Goal: Information Seeking & Learning: Learn about a topic

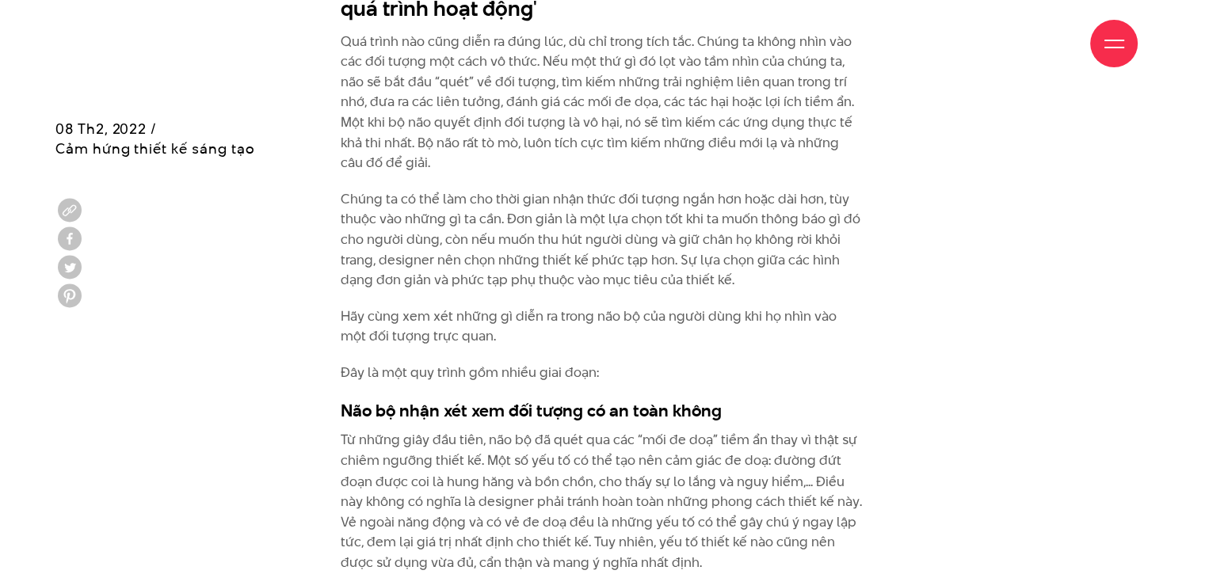
scroll to position [2694, 0]
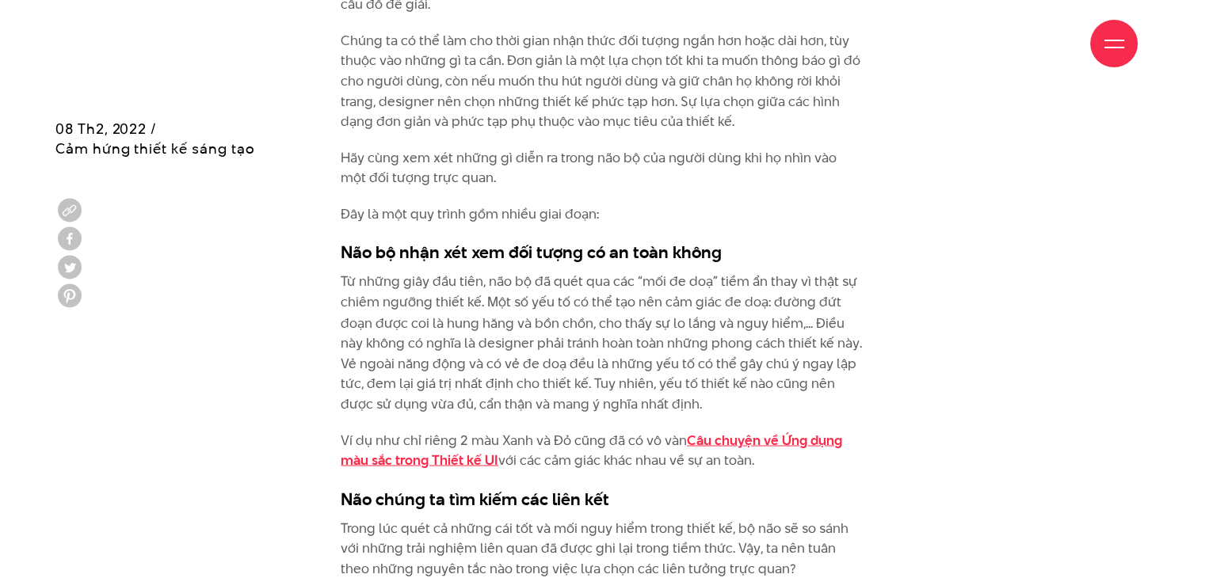
click at [757, 435] on link "Câu chuyện về Ứng dụng màu sắc trong Thiết kế UI" at bounding box center [591, 450] width 501 height 40
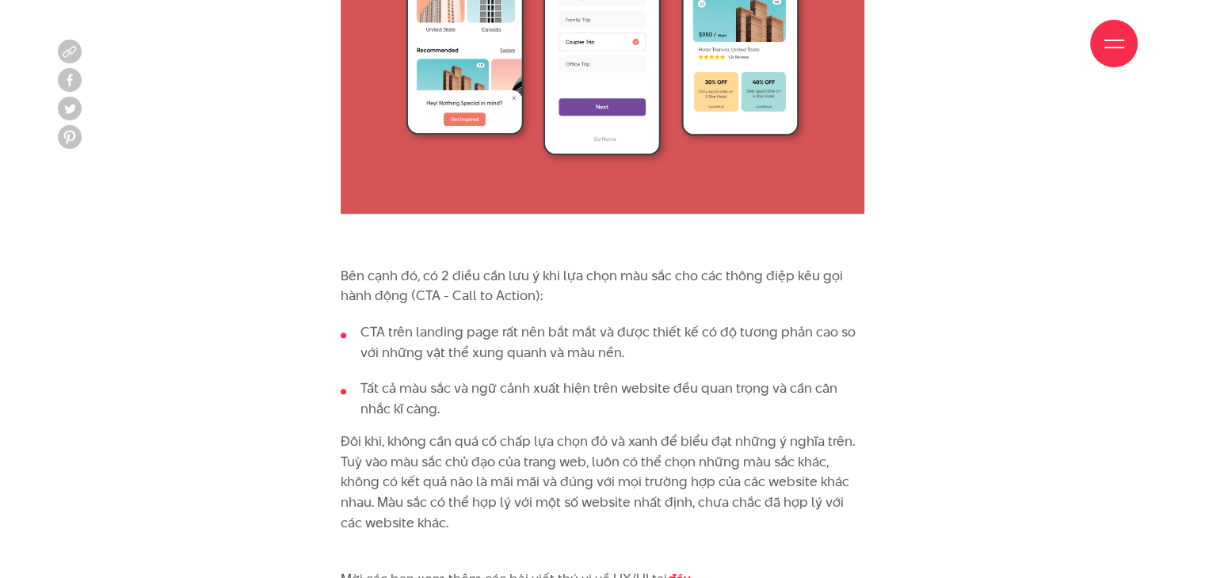
scroll to position [6972, 0]
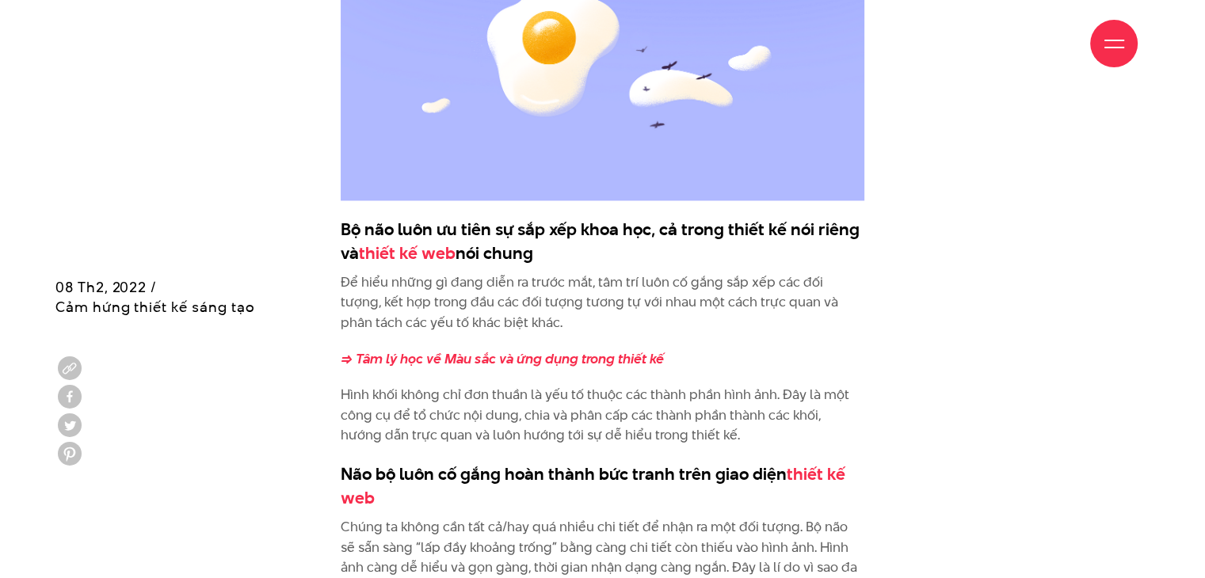
scroll to position [5387, 0]
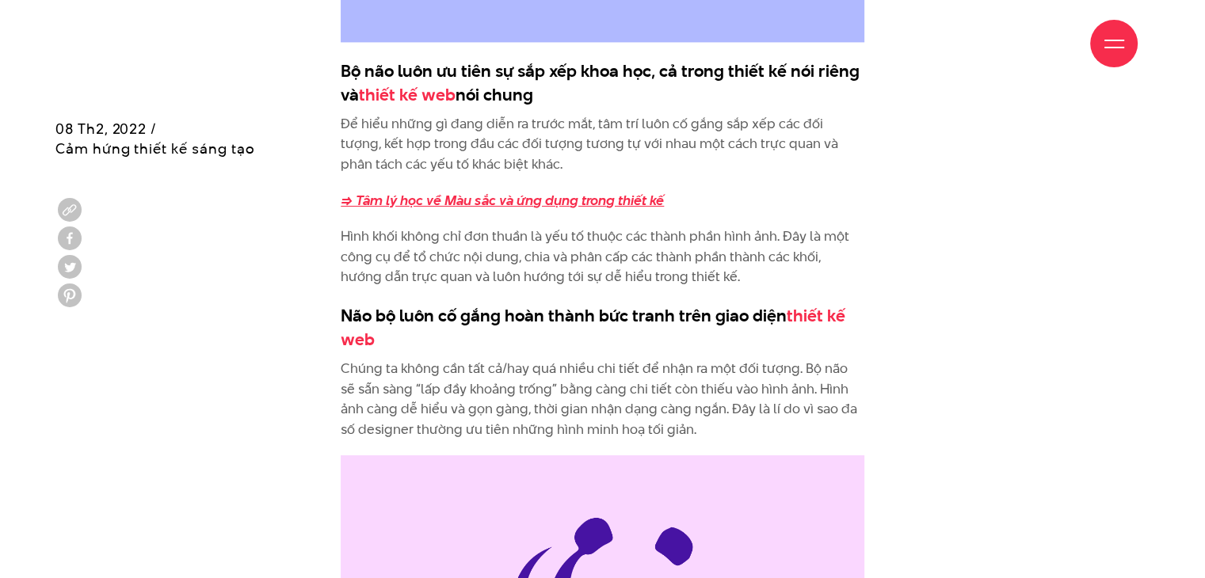
click at [610, 206] on strong "=> Tâm lý học về Màu sắc và ứng dụng trong thiết kế" at bounding box center [502, 200] width 323 height 19
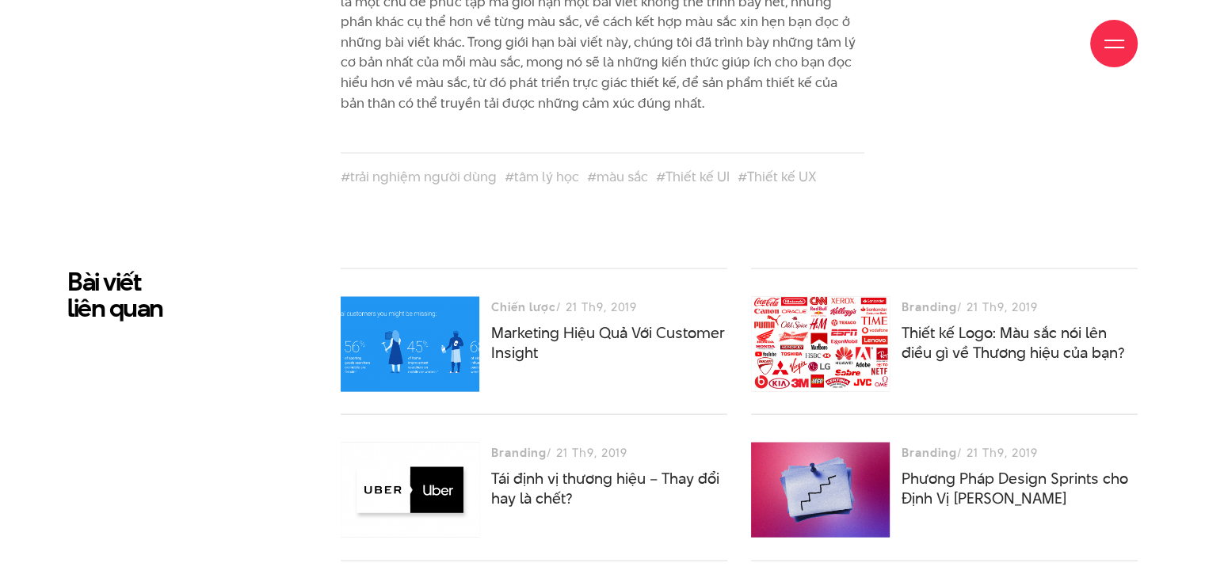
scroll to position [9507, 0]
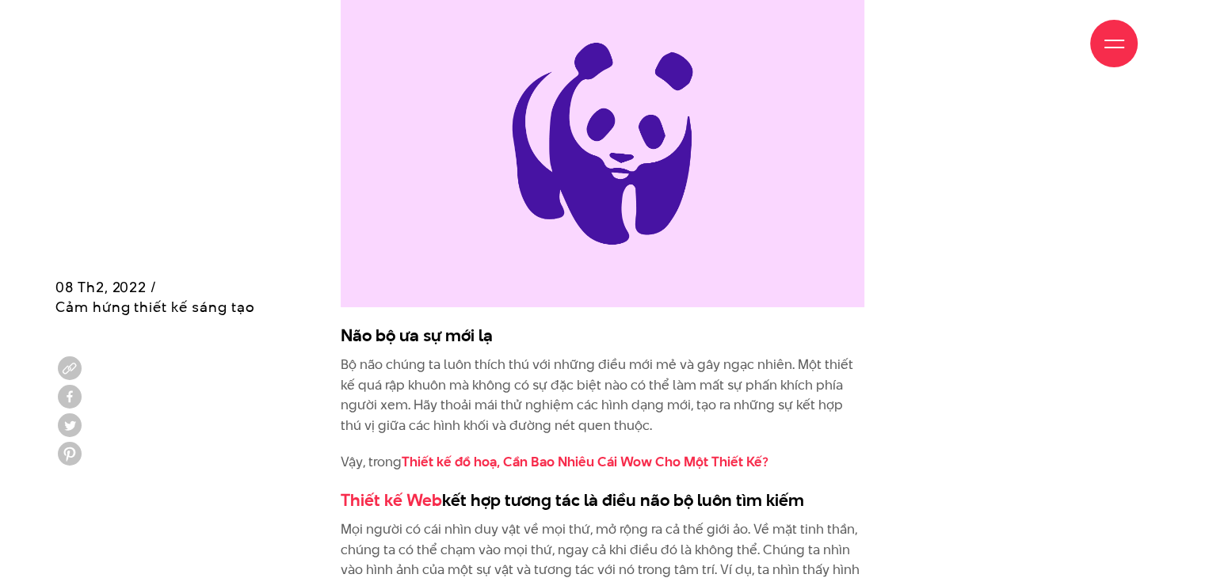
scroll to position [6021, 0]
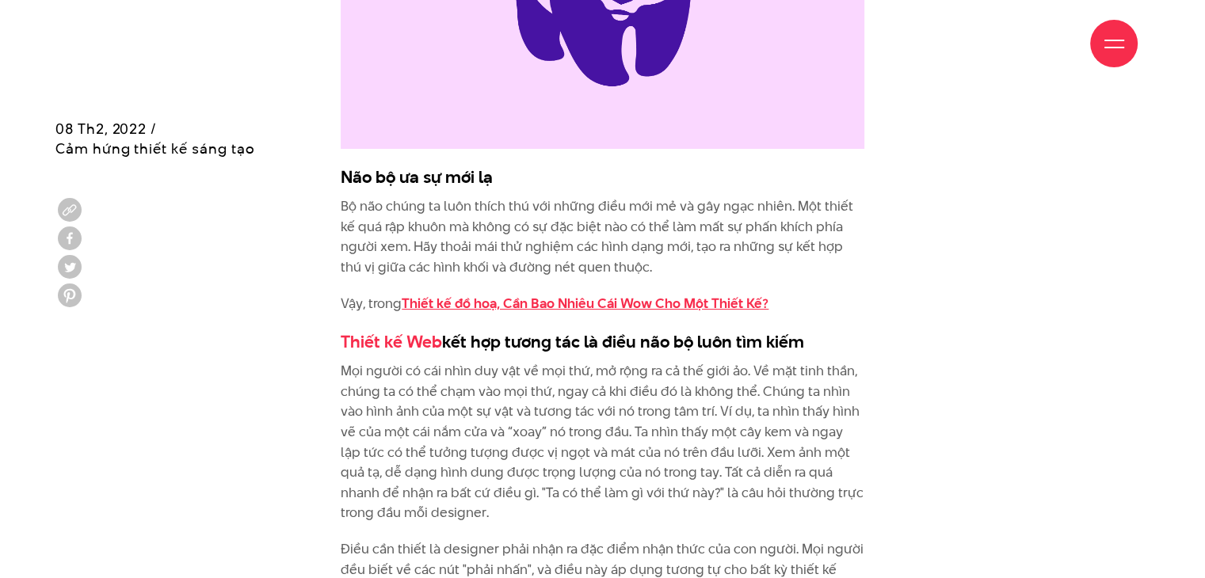
click at [545, 303] on link "Thiết kế đồ hoạ, Cần Bao Nhiêu Cái Wow Cho Một Thiết Kế?" at bounding box center [585, 303] width 367 height 19
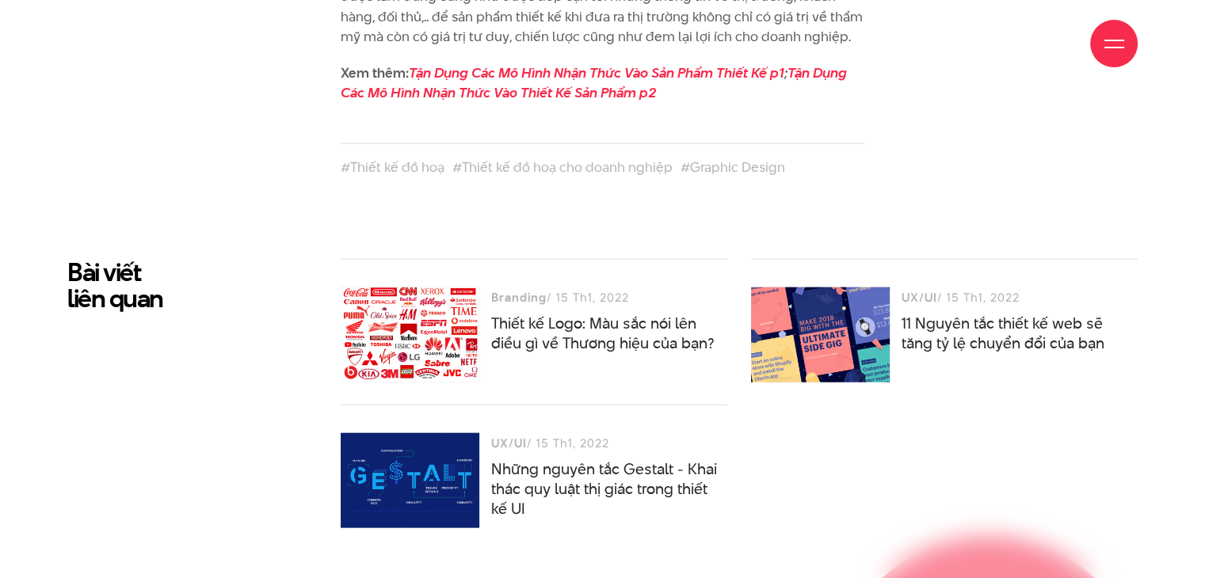
scroll to position [3961, 0]
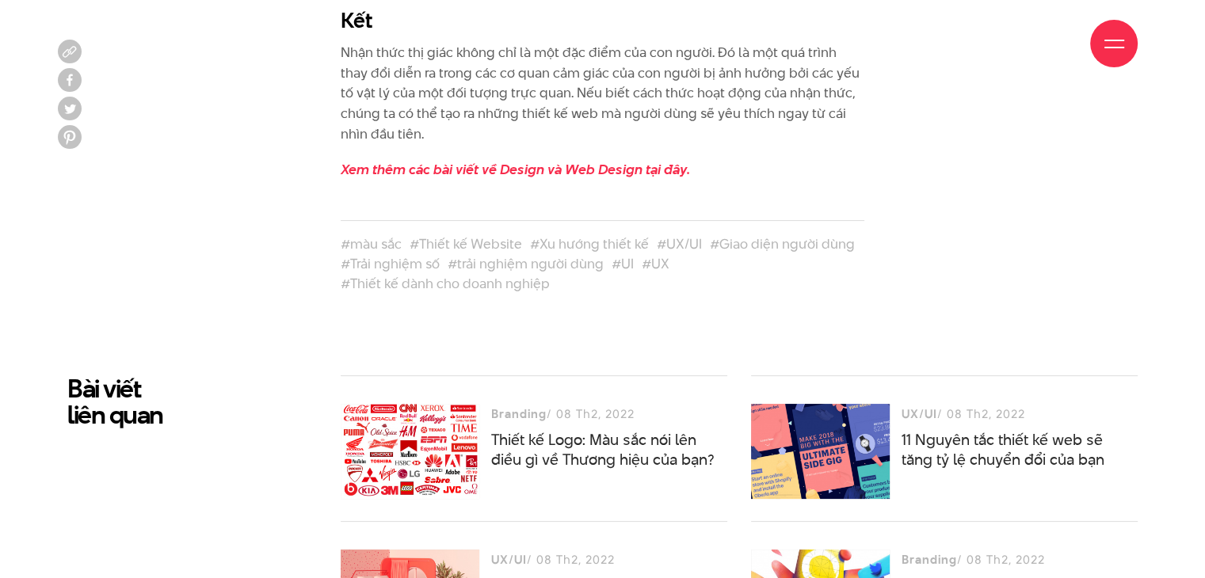
scroll to position [12359, 0]
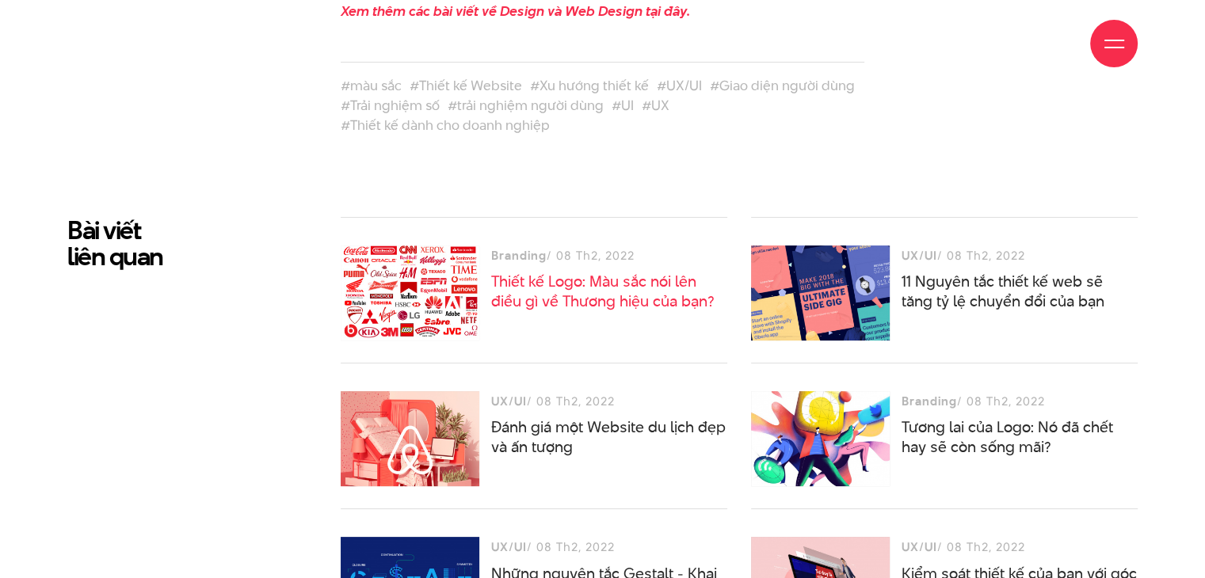
click at [570, 272] on link "Thiết kế Logo: Màu sắc nói lên điều gì về Thương hiệu của bạn?" at bounding box center [602, 291] width 223 height 41
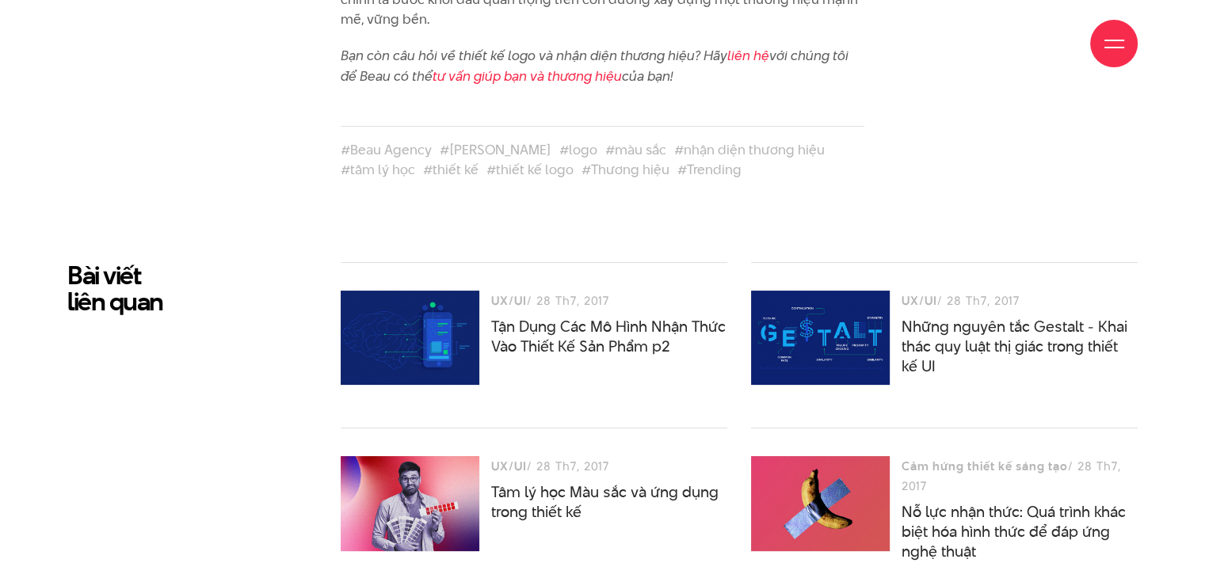
scroll to position [6496, 0]
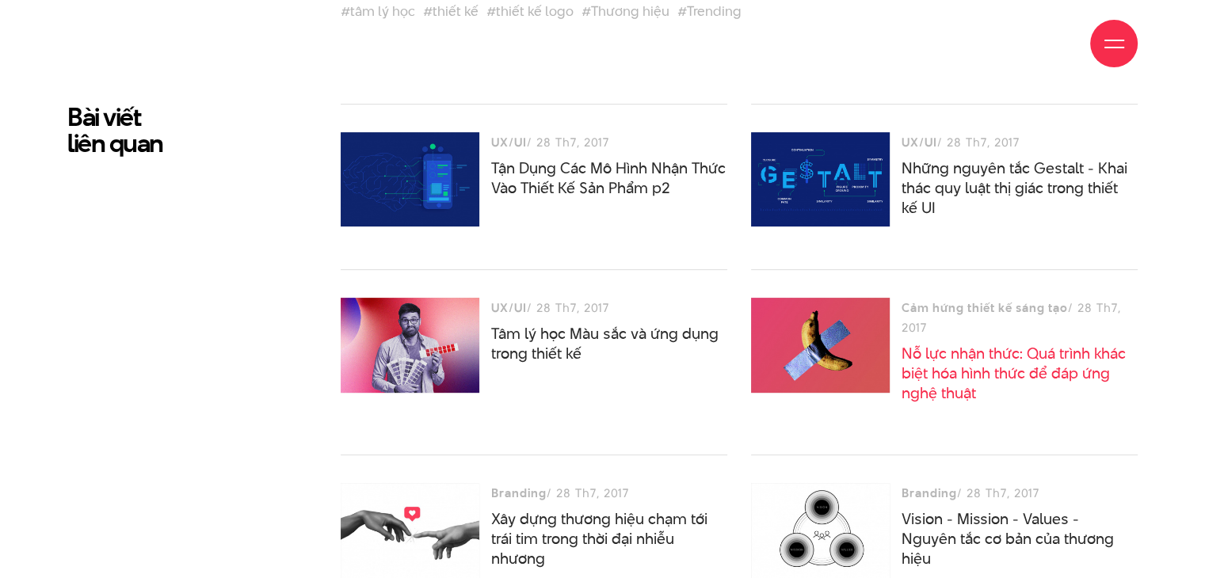
click at [967, 371] on link "Nỗ lực nhận thức: Quá trình khác biệt hóa hình thức để đáp ứng nghệ thuật" at bounding box center [1014, 373] width 224 height 61
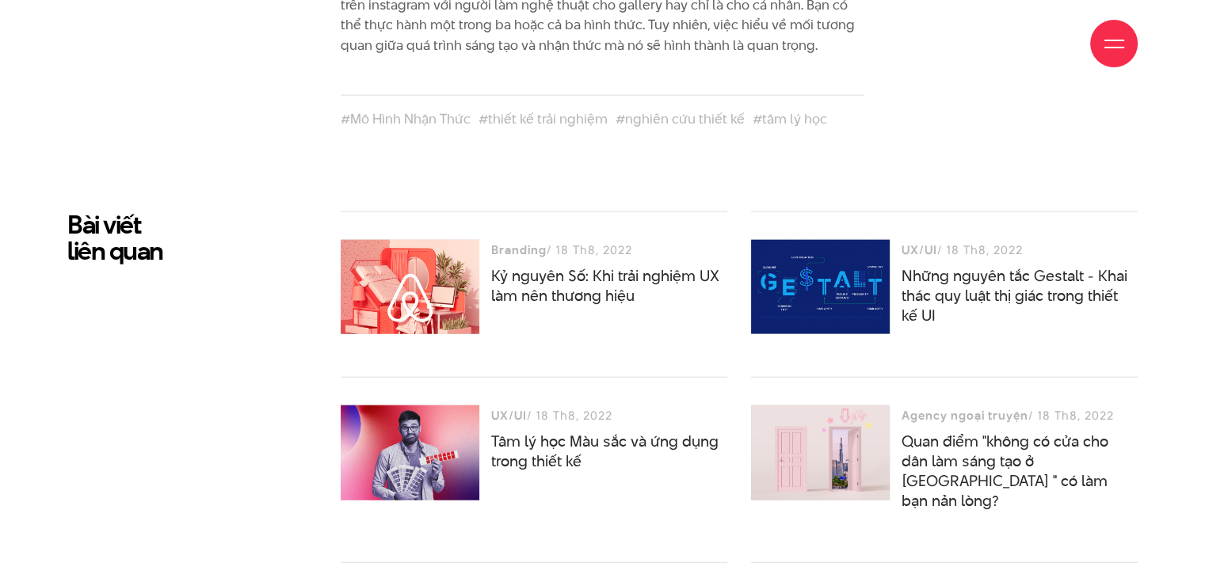
scroll to position [3961, 0]
